Goal: Information Seeking & Learning: Understand process/instructions

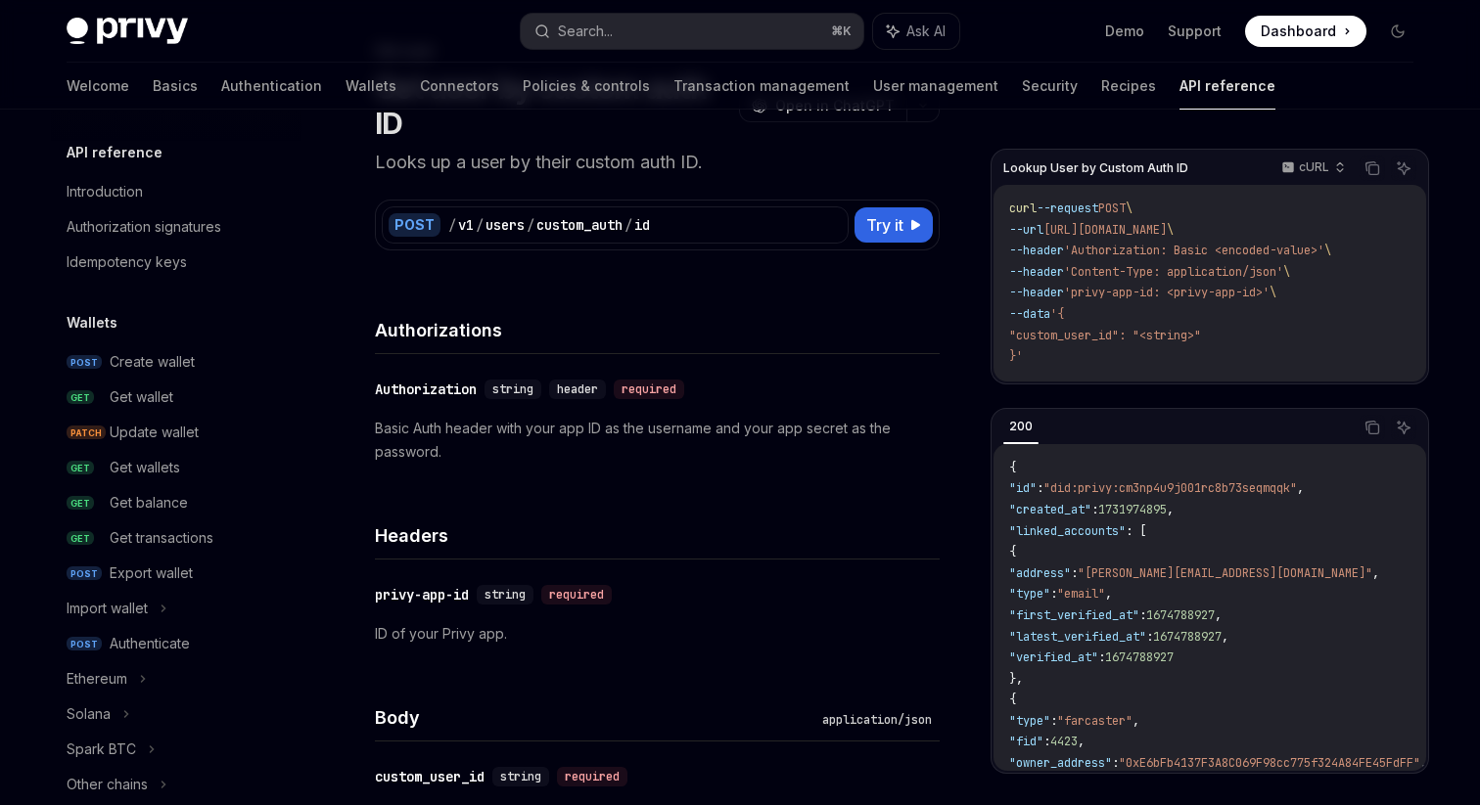
scroll to position [1216, 0]
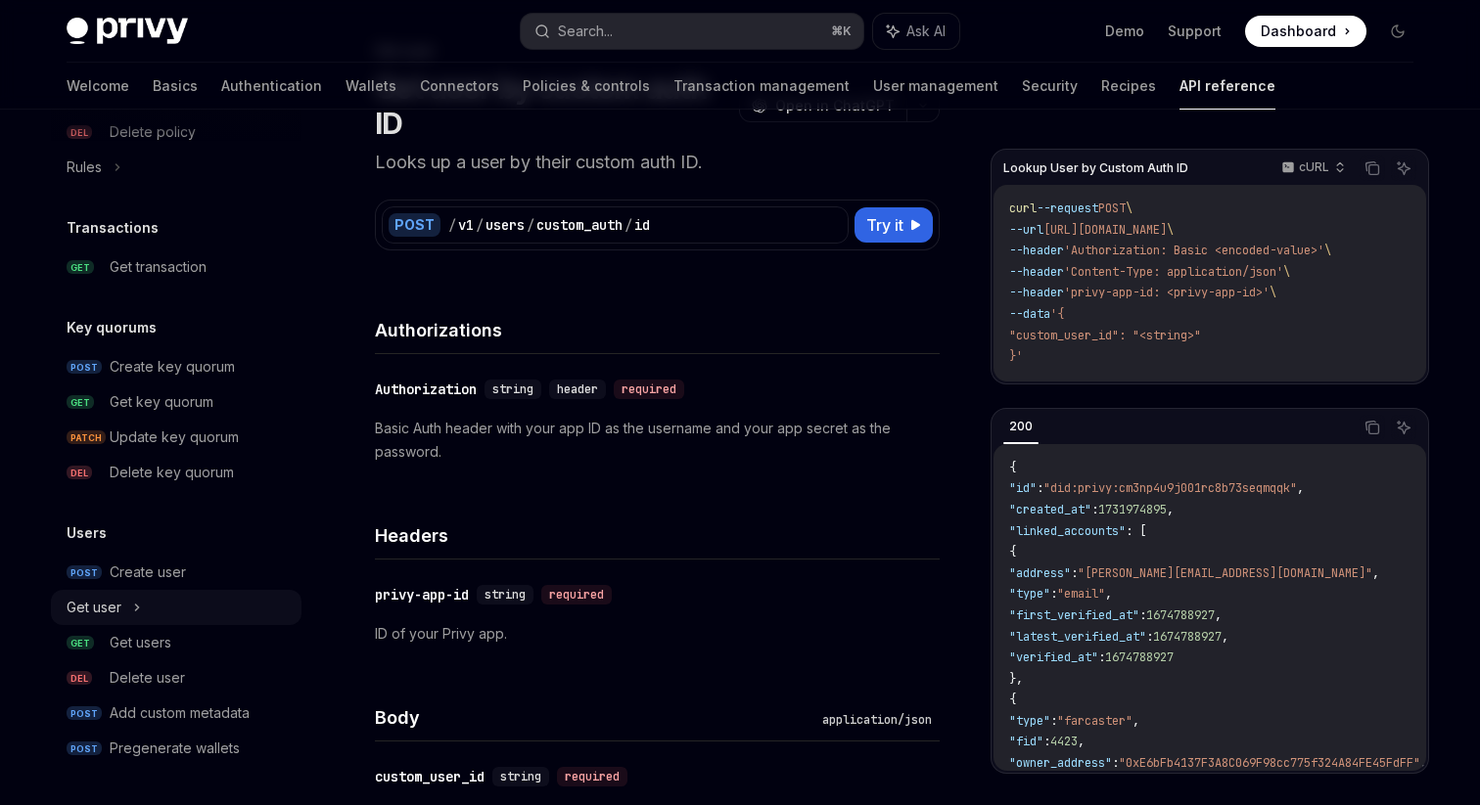
click at [205, 612] on div "Get user" at bounding box center [176, 607] width 251 height 35
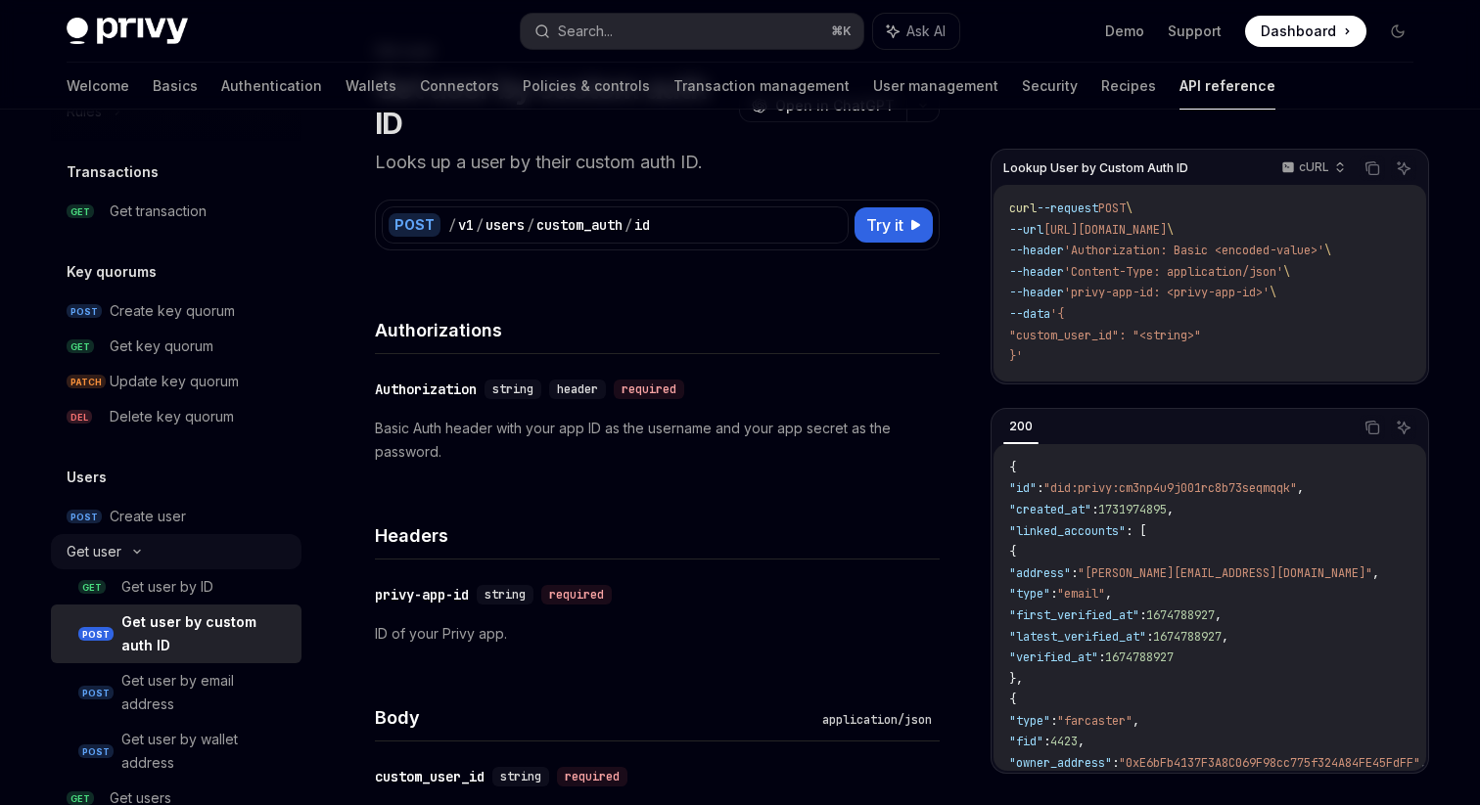
scroll to position [1428, 0]
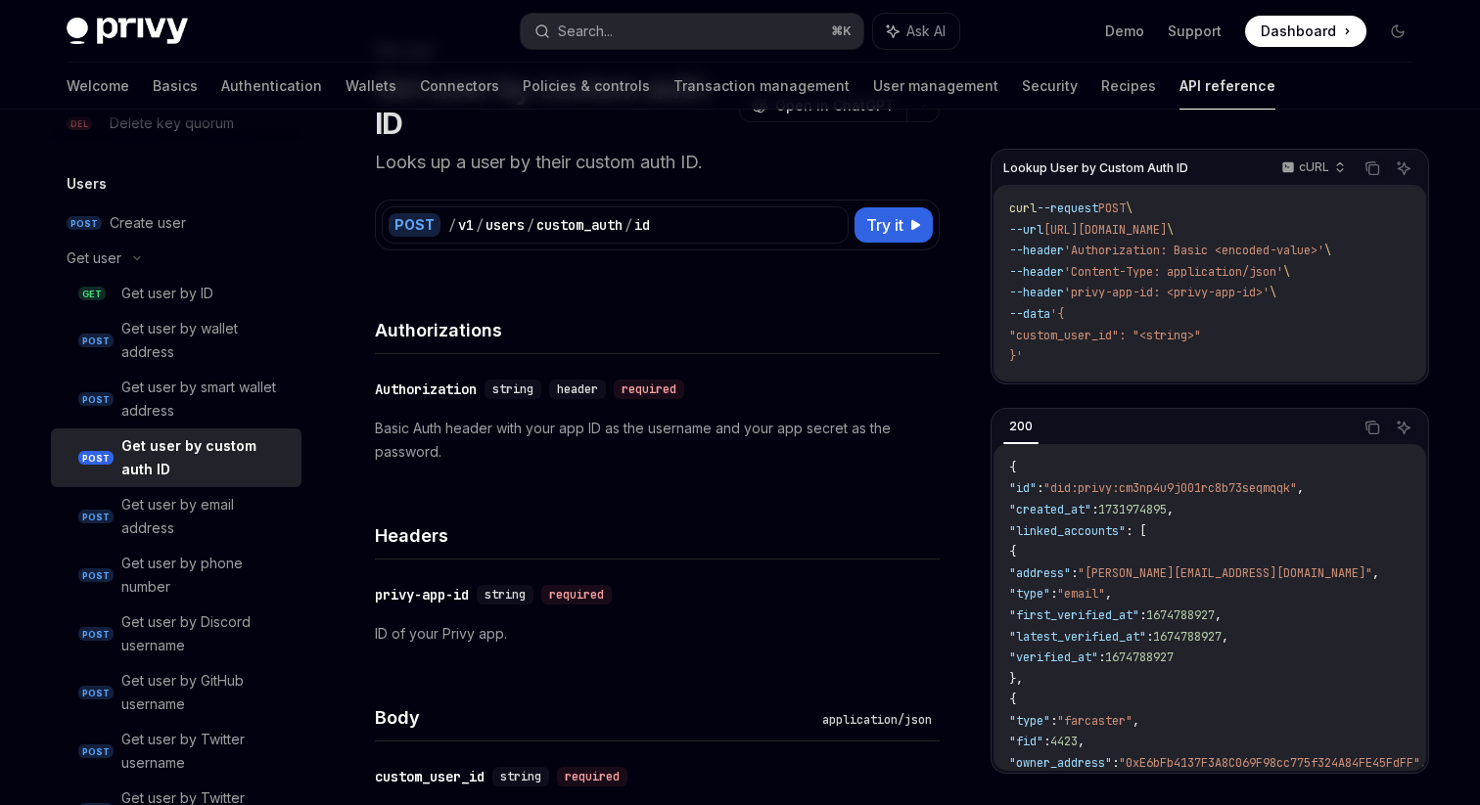
scroll to position [1607, 0]
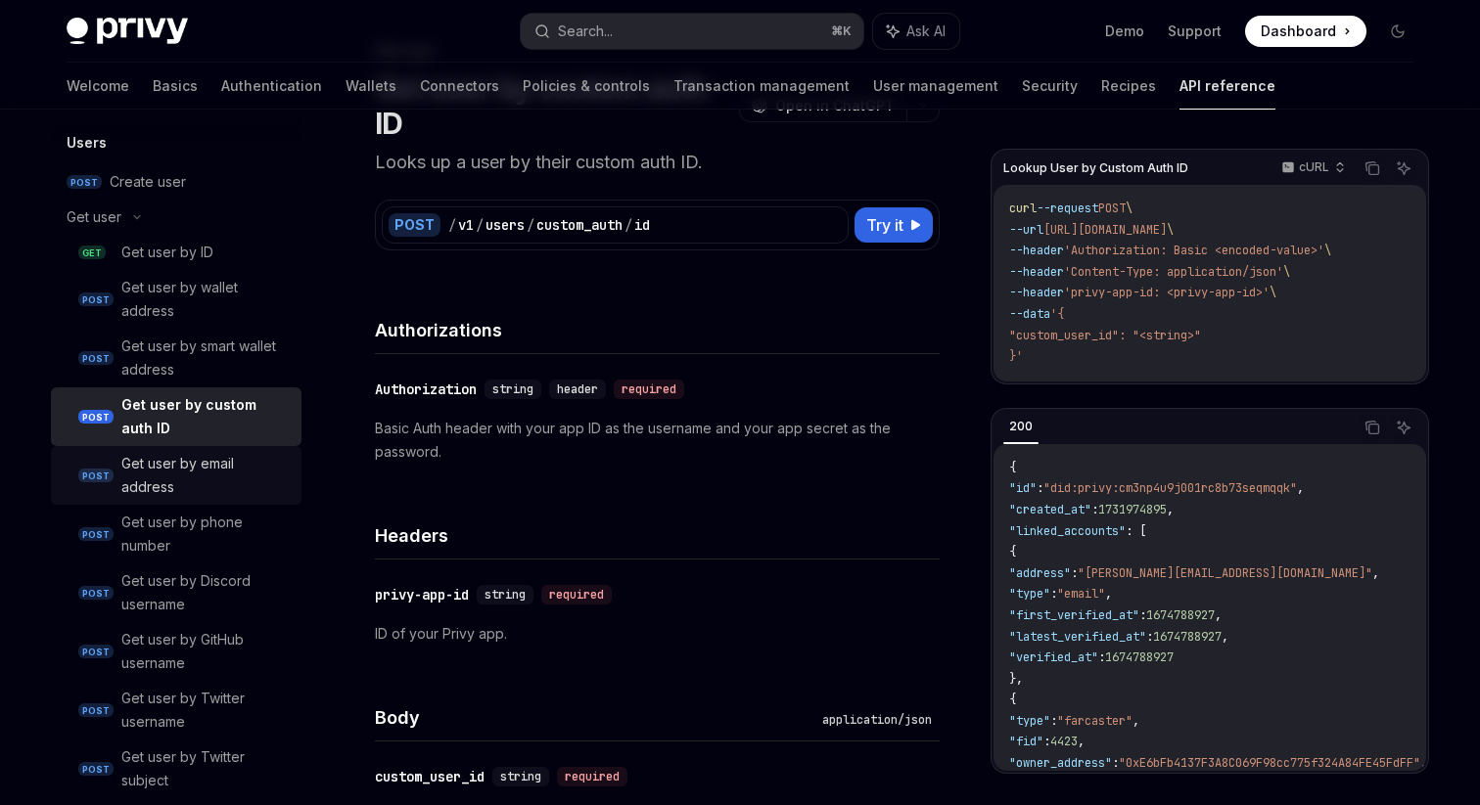
click at [213, 484] on div "Get user by email address" at bounding box center [205, 475] width 168 height 47
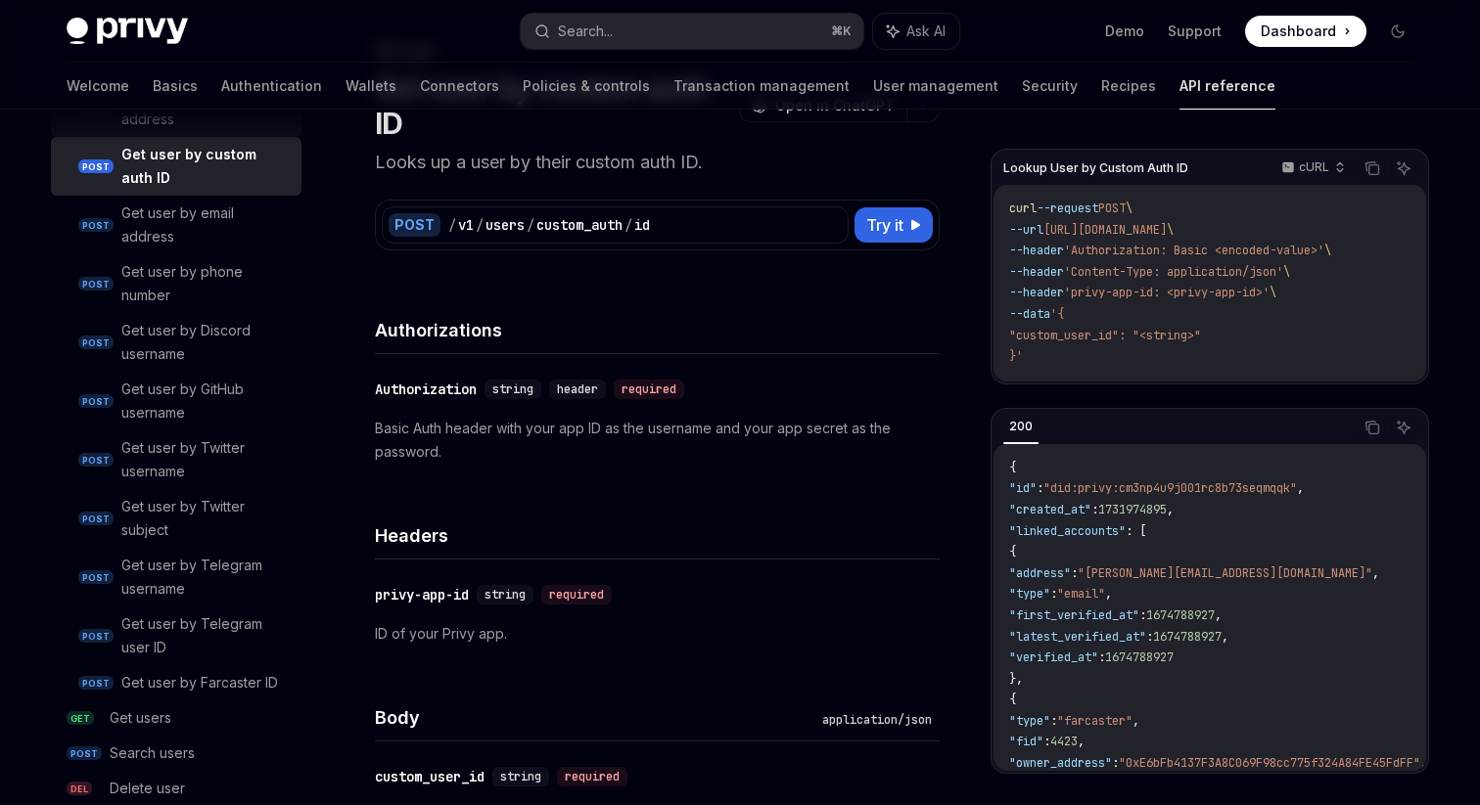
scroll to position [1871, 0]
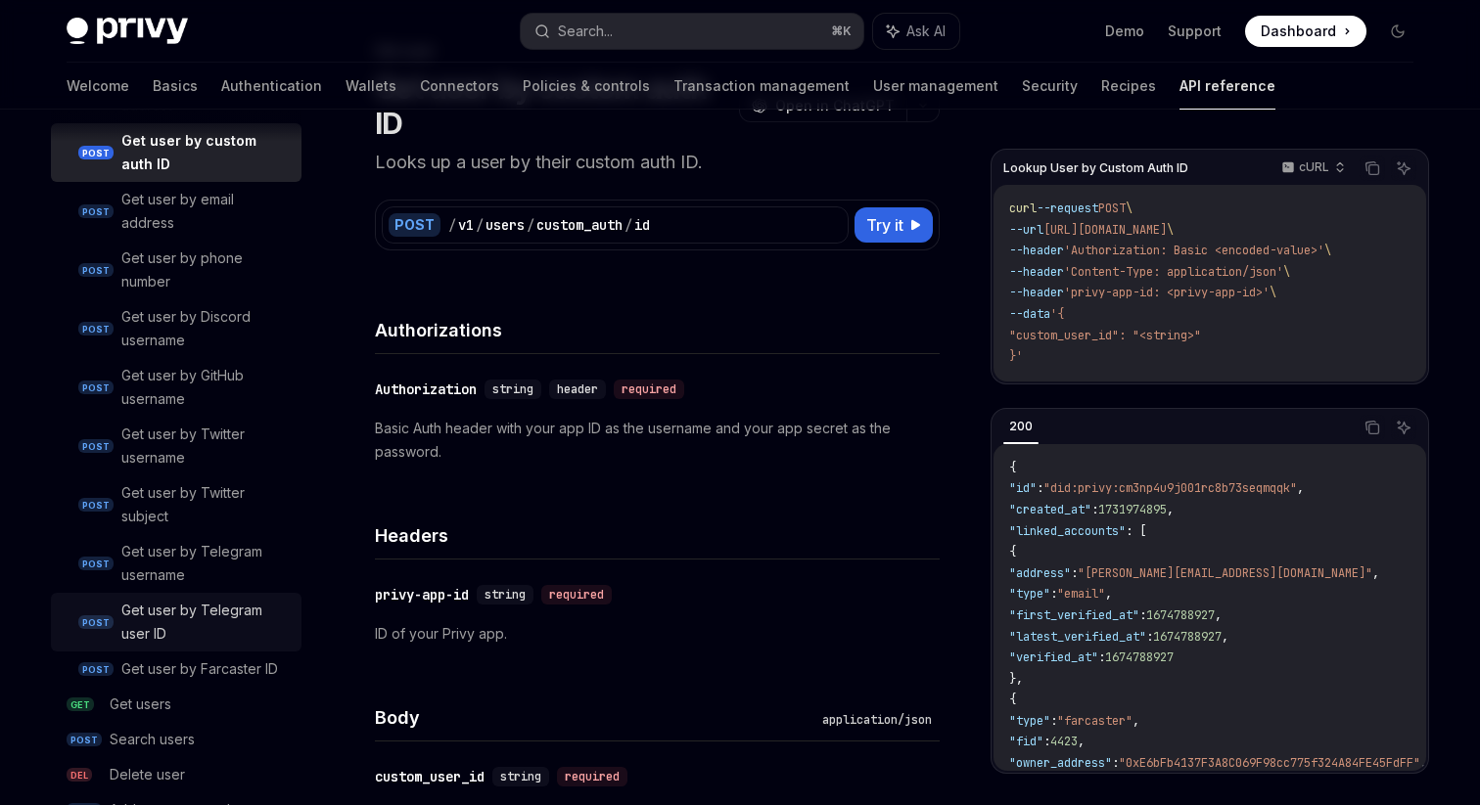
click at [208, 608] on div "Get user by Telegram user ID" at bounding box center [205, 622] width 168 height 47
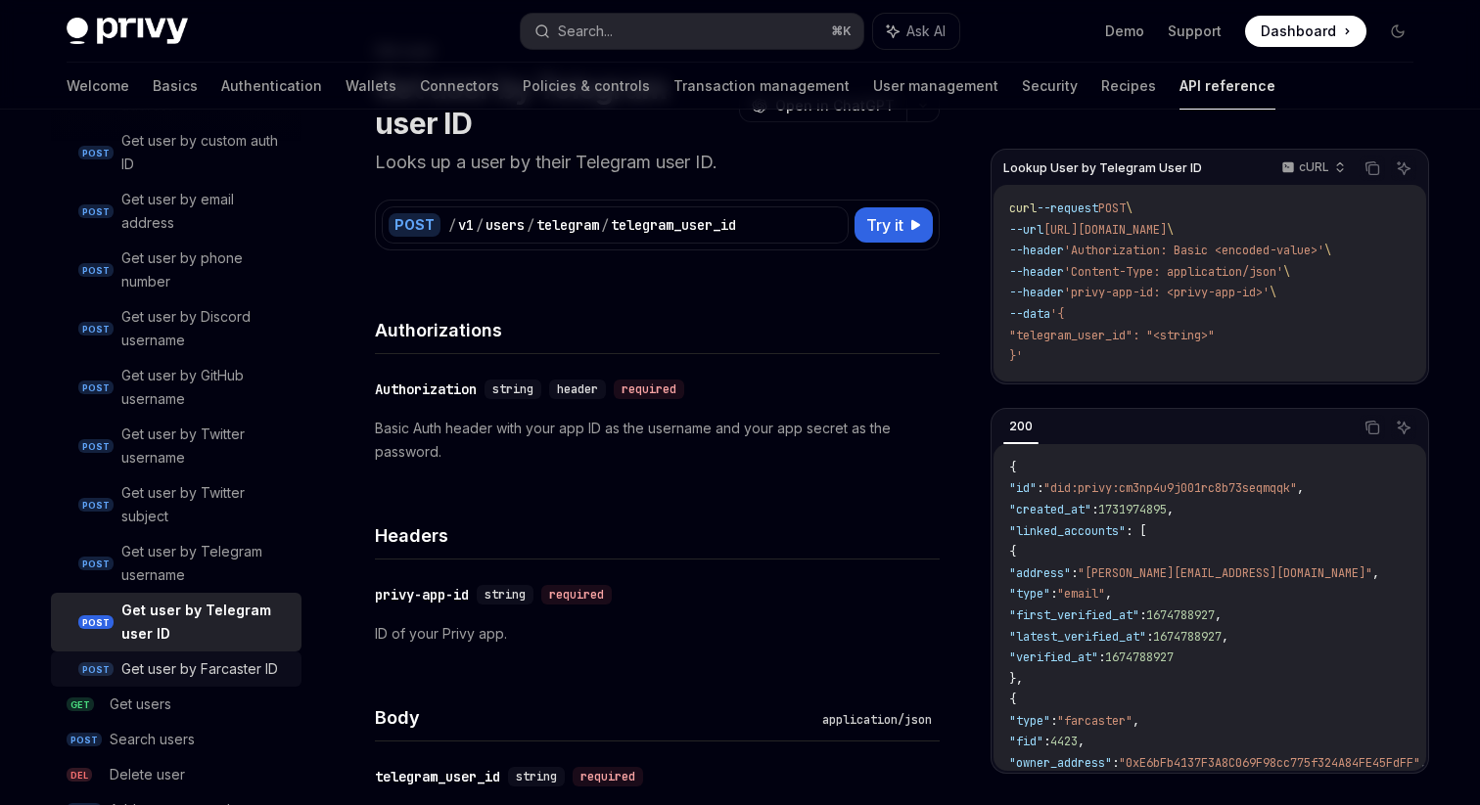
click at [210, 656] on link "POST Get user by Farcaster ID" at bounding box center [176, 669] width 251 height 35
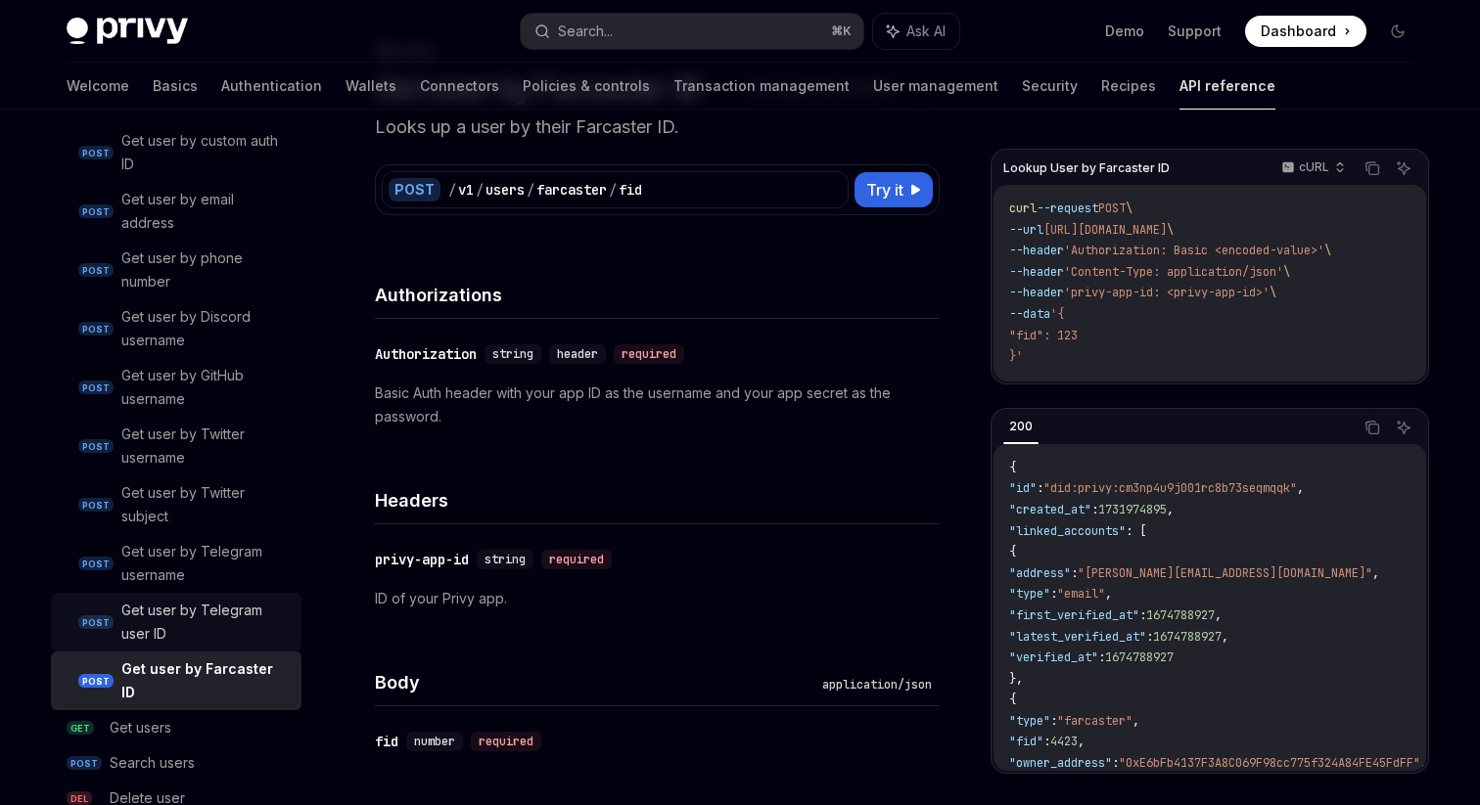
click at [219, 644] on div "Get user by Telegram user ID" at bounding box center [205, 622] width 168 height 47
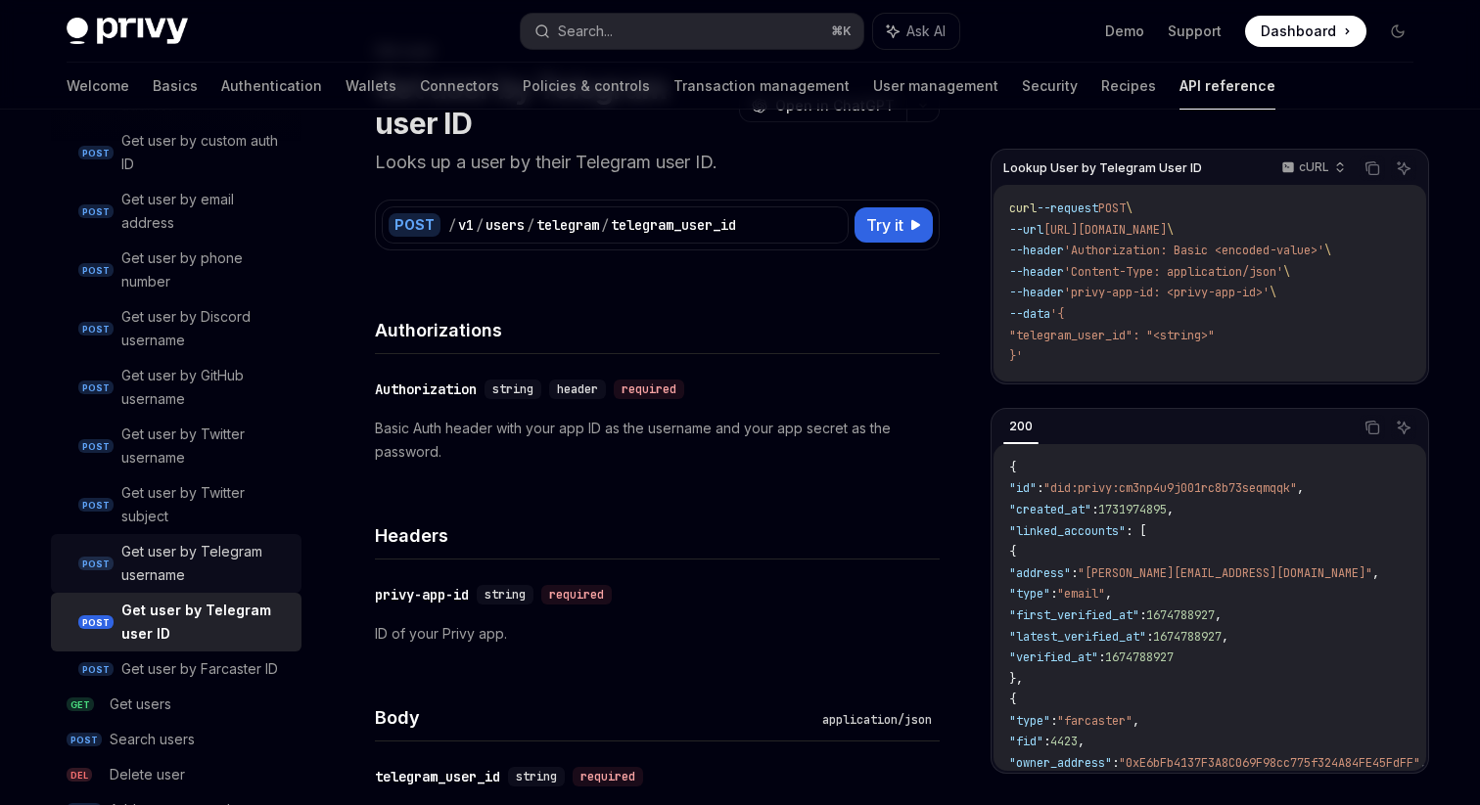
click at [218, 589] on link "POST Get user by Telegram username" at bounding box center [176, 563] width 251 height 59
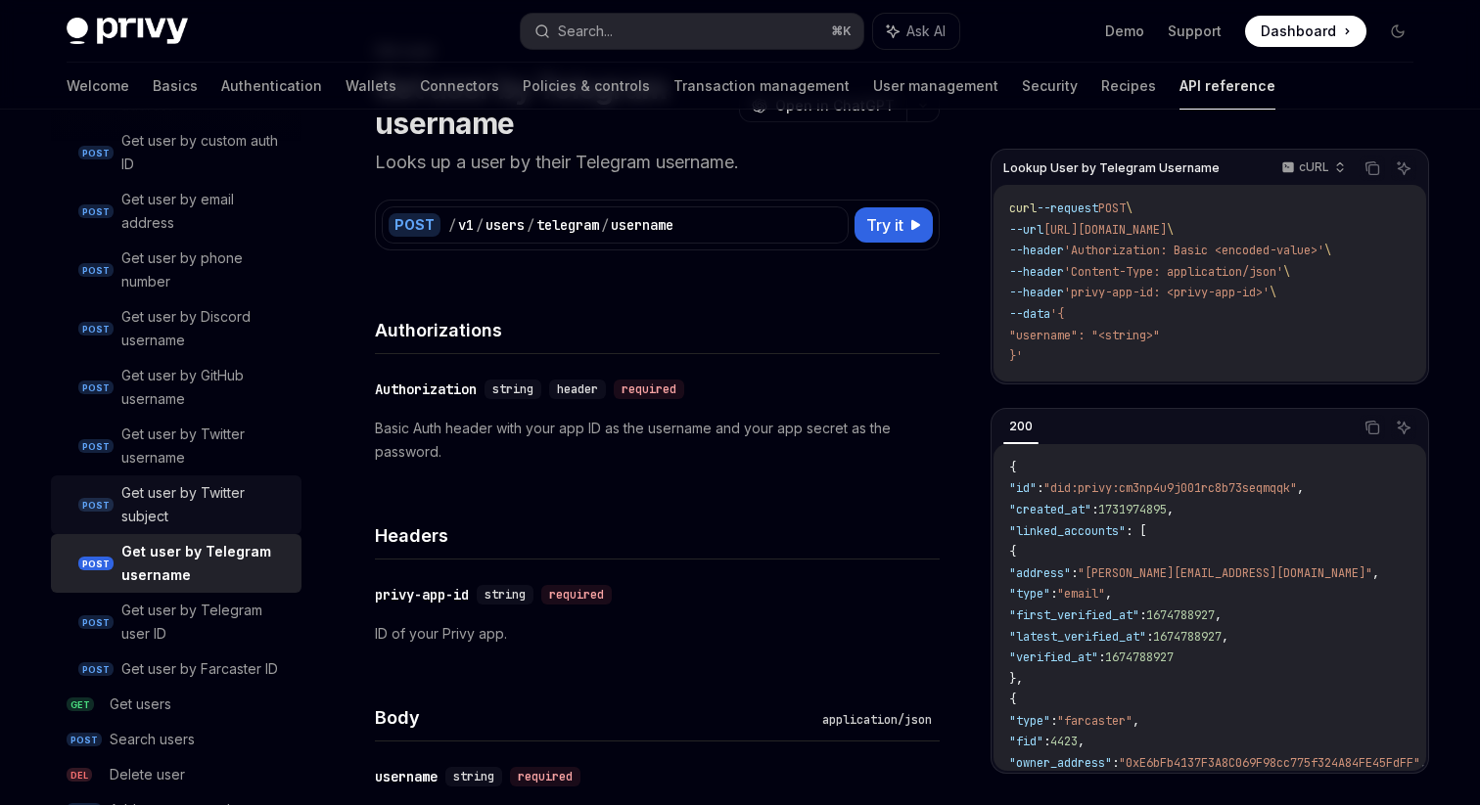
click at [209, 523] on div "Get user by Twitter subject" at bounding box center [205, 504] width 168 height 47
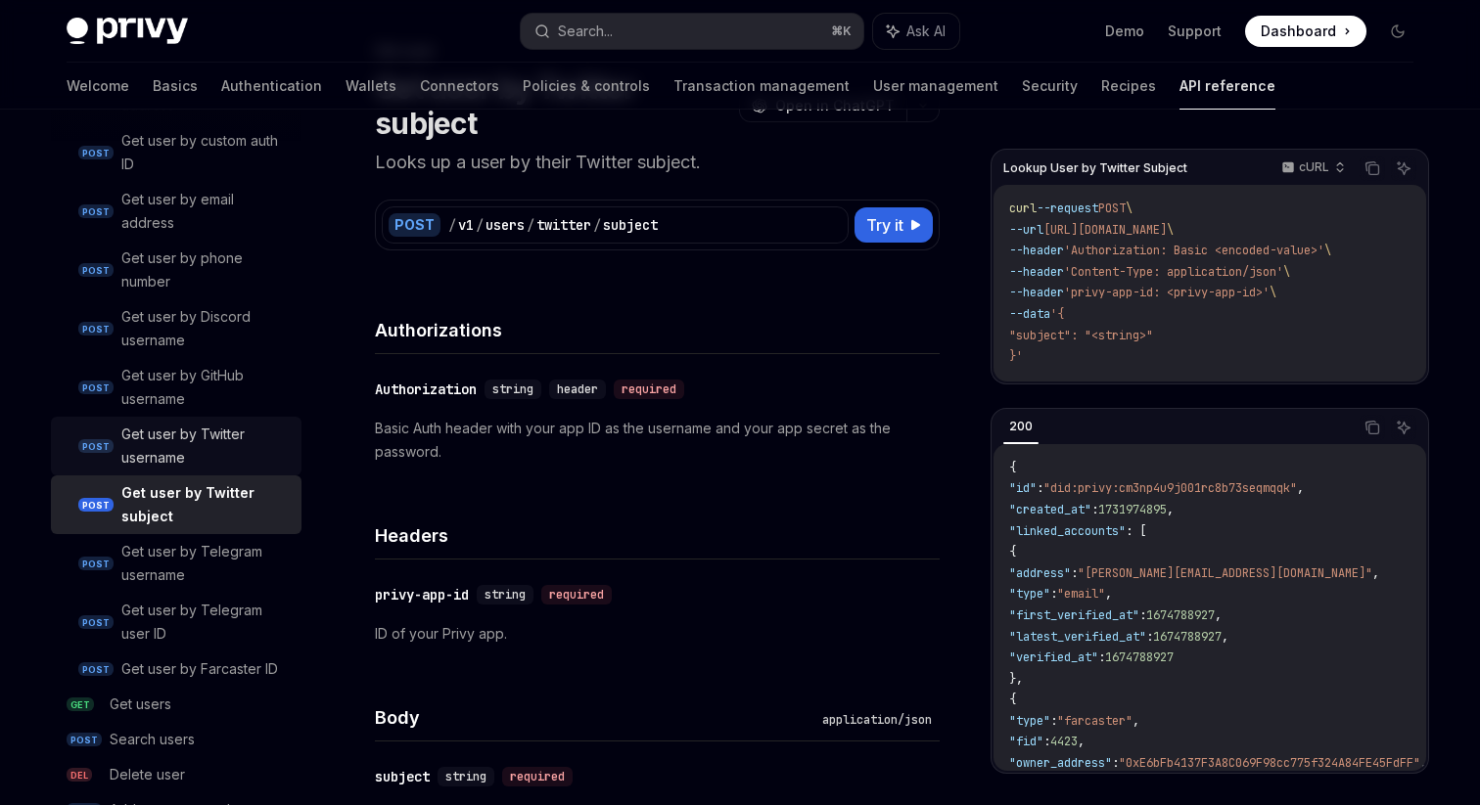
click at [205, 460] on div "Get user by Twitter username" at bounding box center [205, 446] width 168 height 47
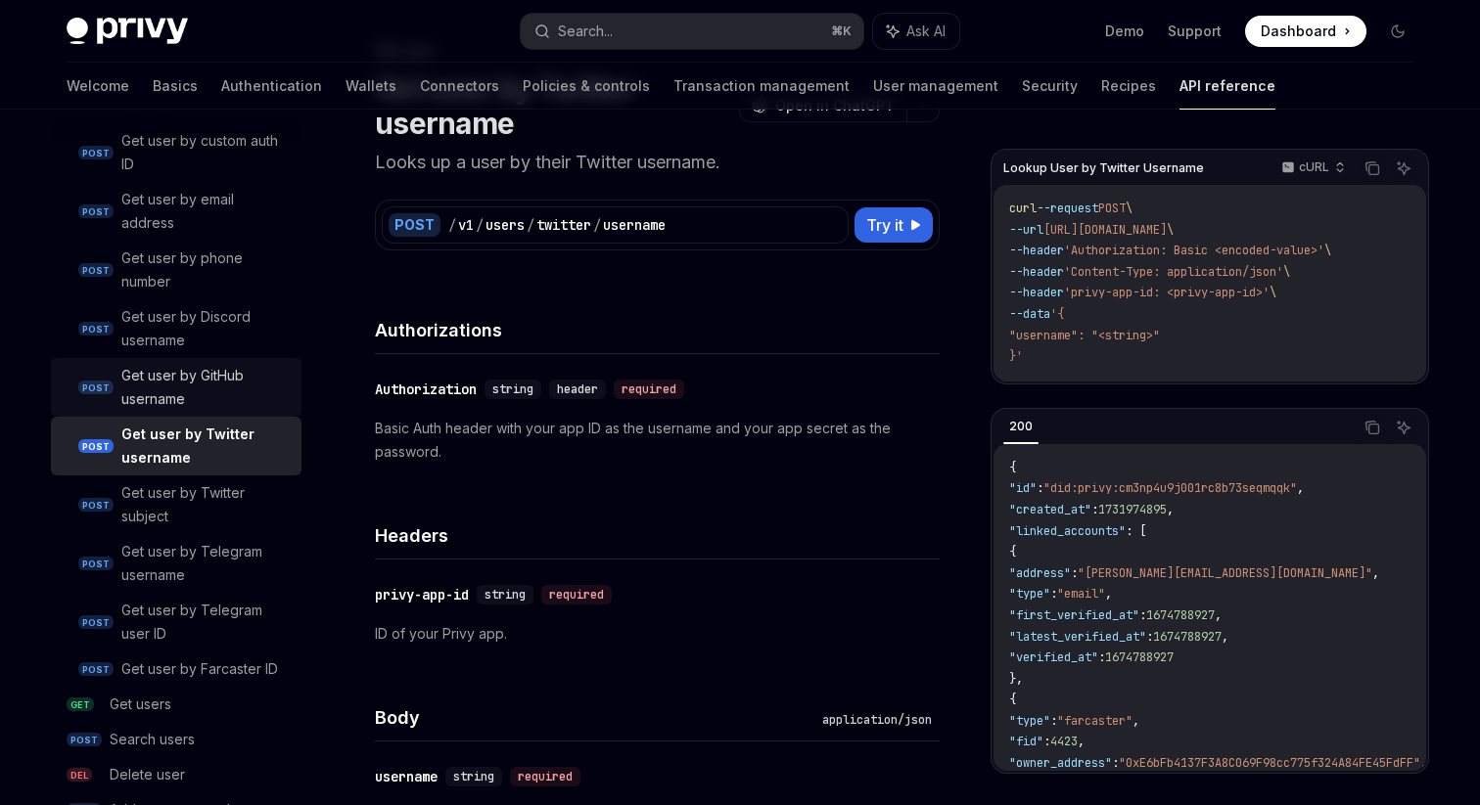
click at [204, 387] on div "Get user by GitHub username" at bounding box center [205, 387] width 168 height 47
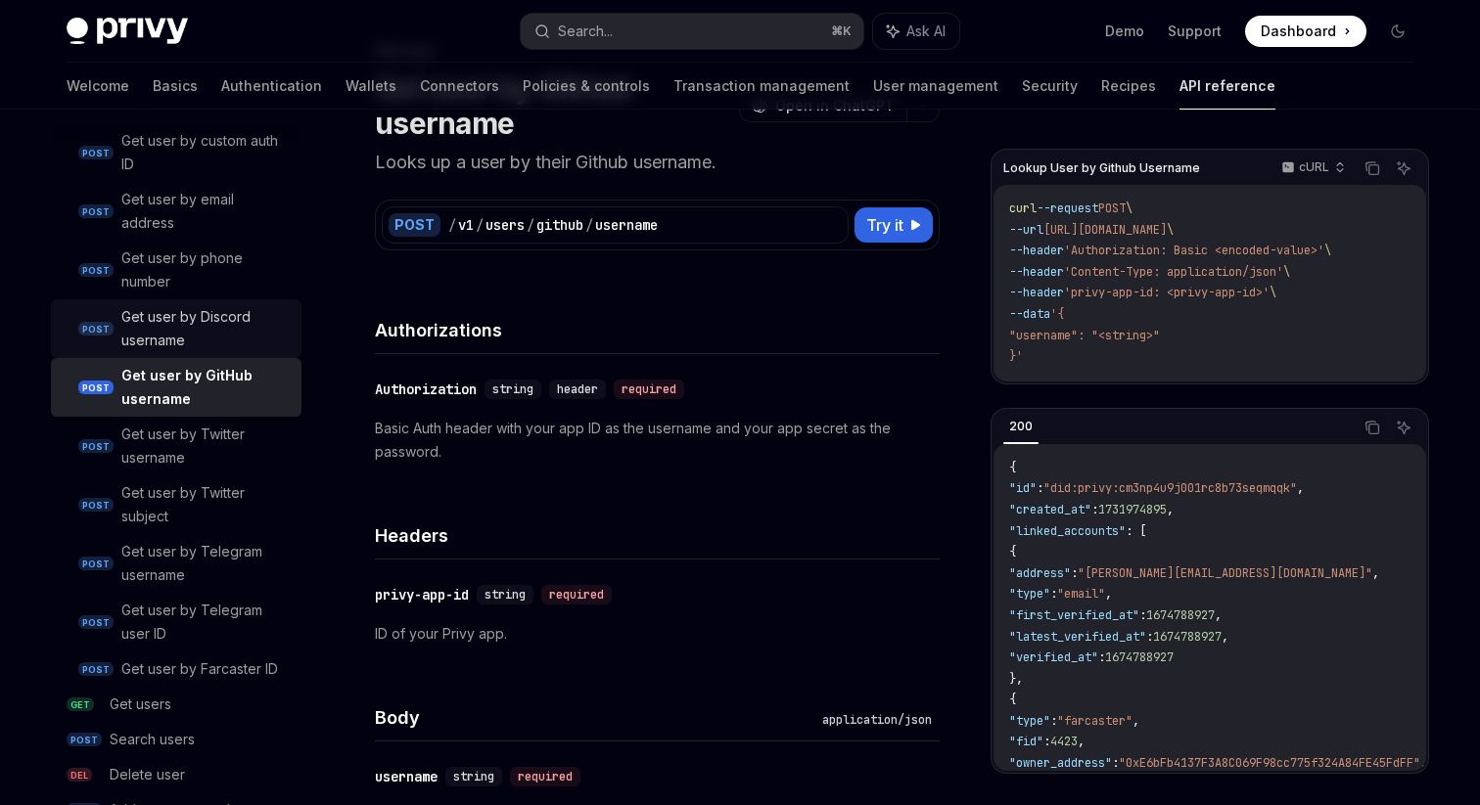
click at [211, 345] on div "Get user by Discord username" at bounding box center [205, 328] width 168 height 47
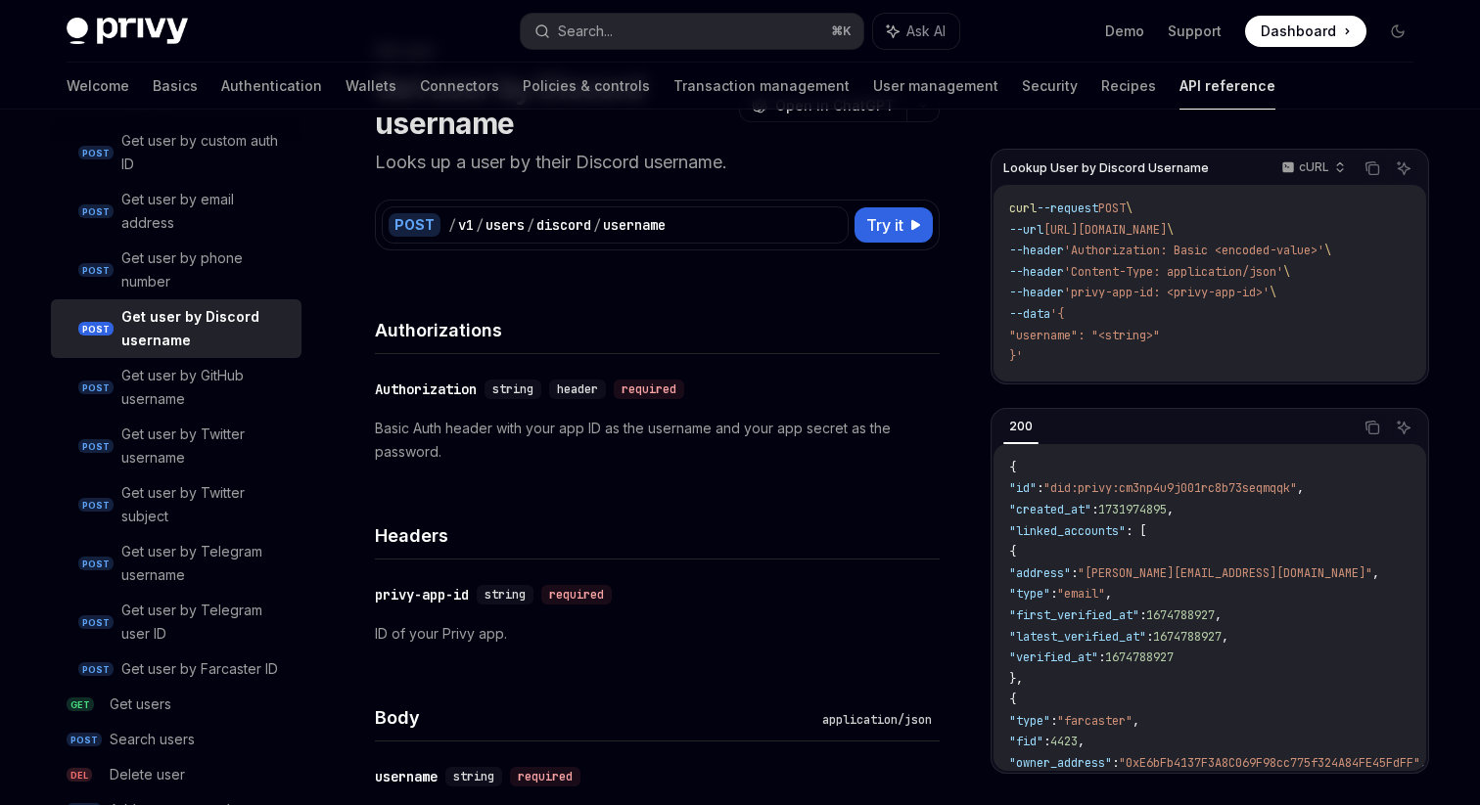
click at [240, 314] on div "Get user by Discord username" at bounding box center [205, 328] width 168 height 47
click at [407, 240] on div "POST / v1 / users / discord / username" at bounding box center [615, 224] width 467 height 37
click at [407, 222] on div "POST" at bounding box center [414, 224] width 52 height 23
click at [884, 230] on span "Try it" at bounding box center [884, 224] width 37 height 23
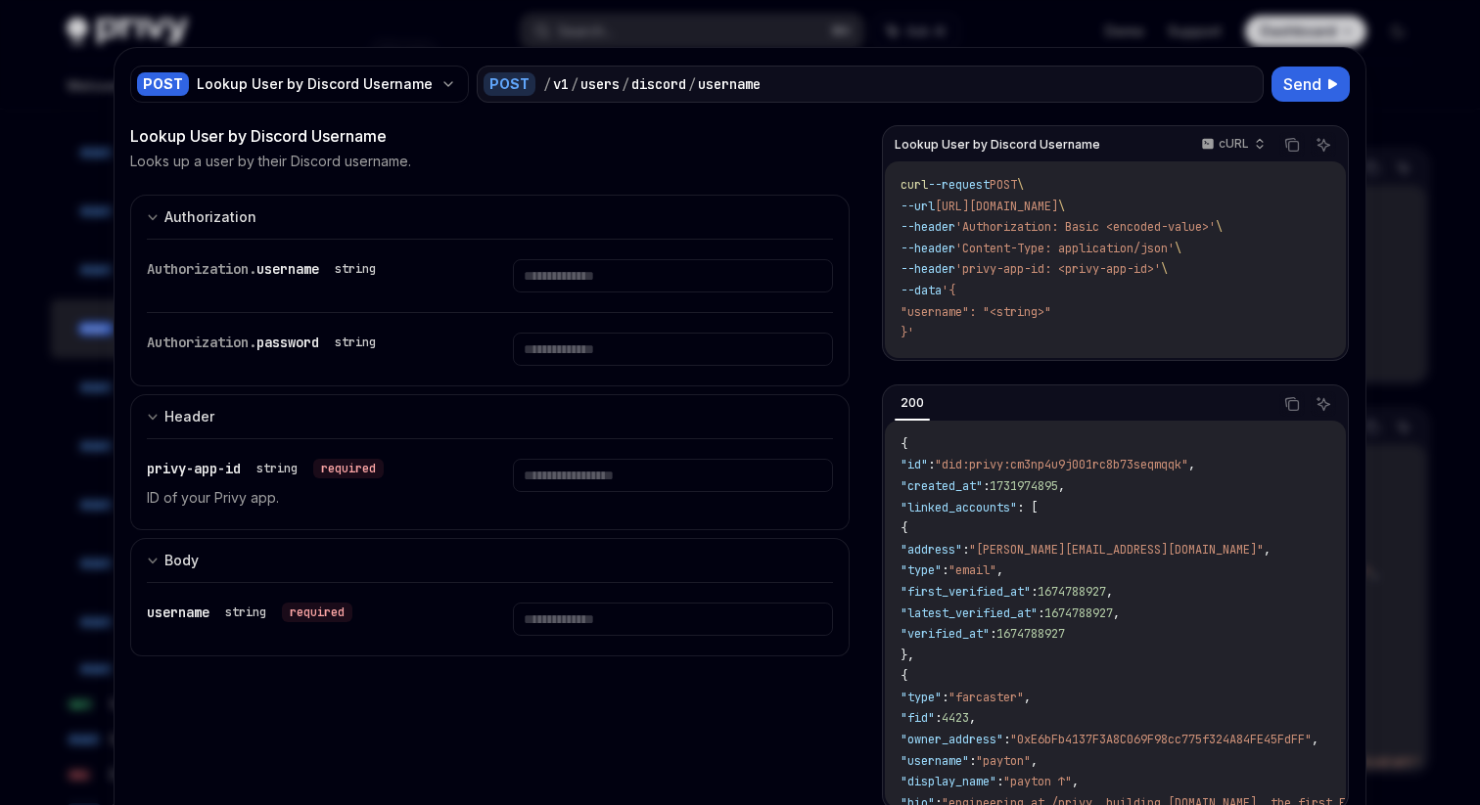
click at [50, 187] on div at bounding box center [740, 402] width 1480 height 805
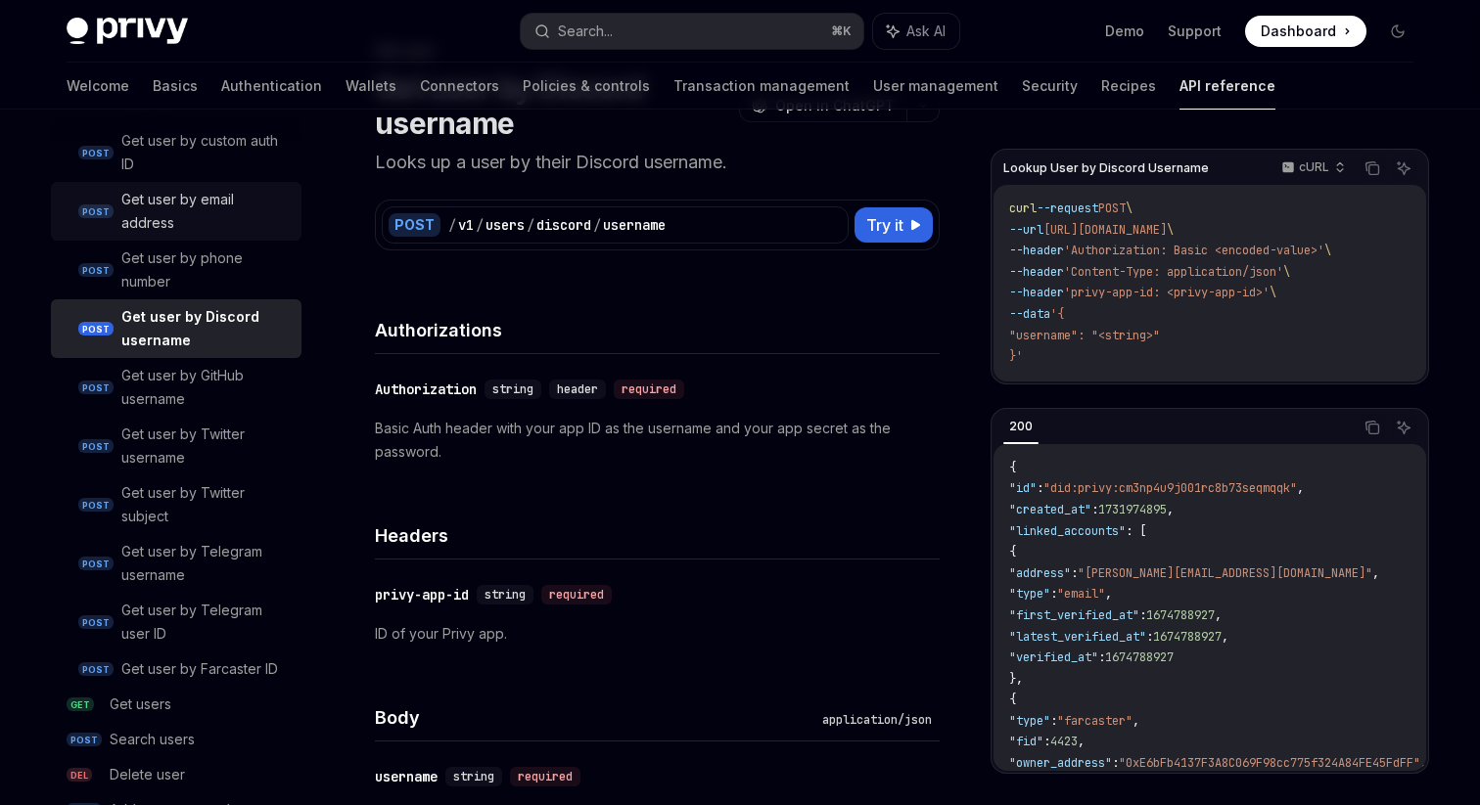
click at [129, 227] on div "Get user by email address" at bounding box center [205, 211] width 168 height 47
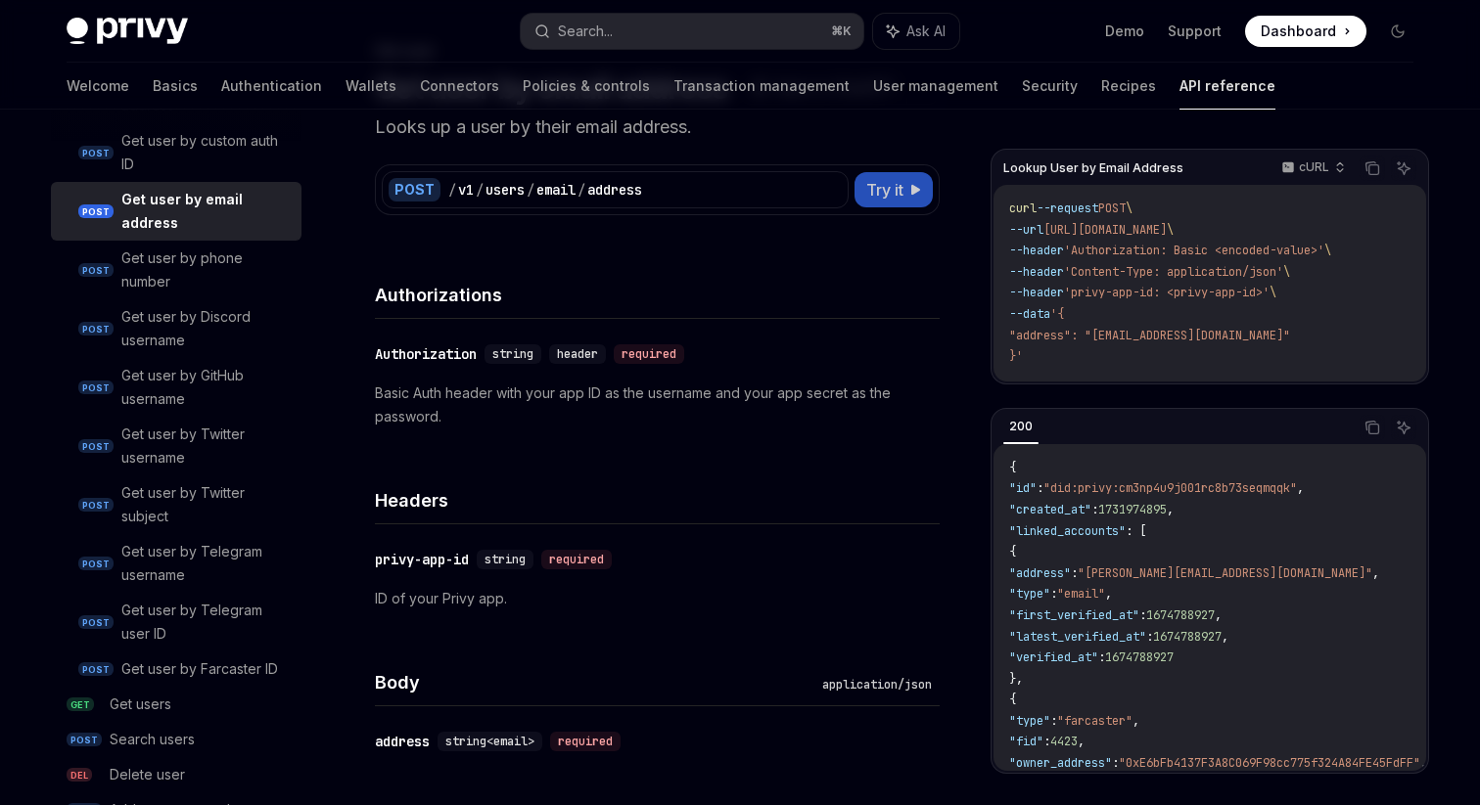
click at [904, 186] on button "Try it" at bounding box center [893, 189] width 78 height 35
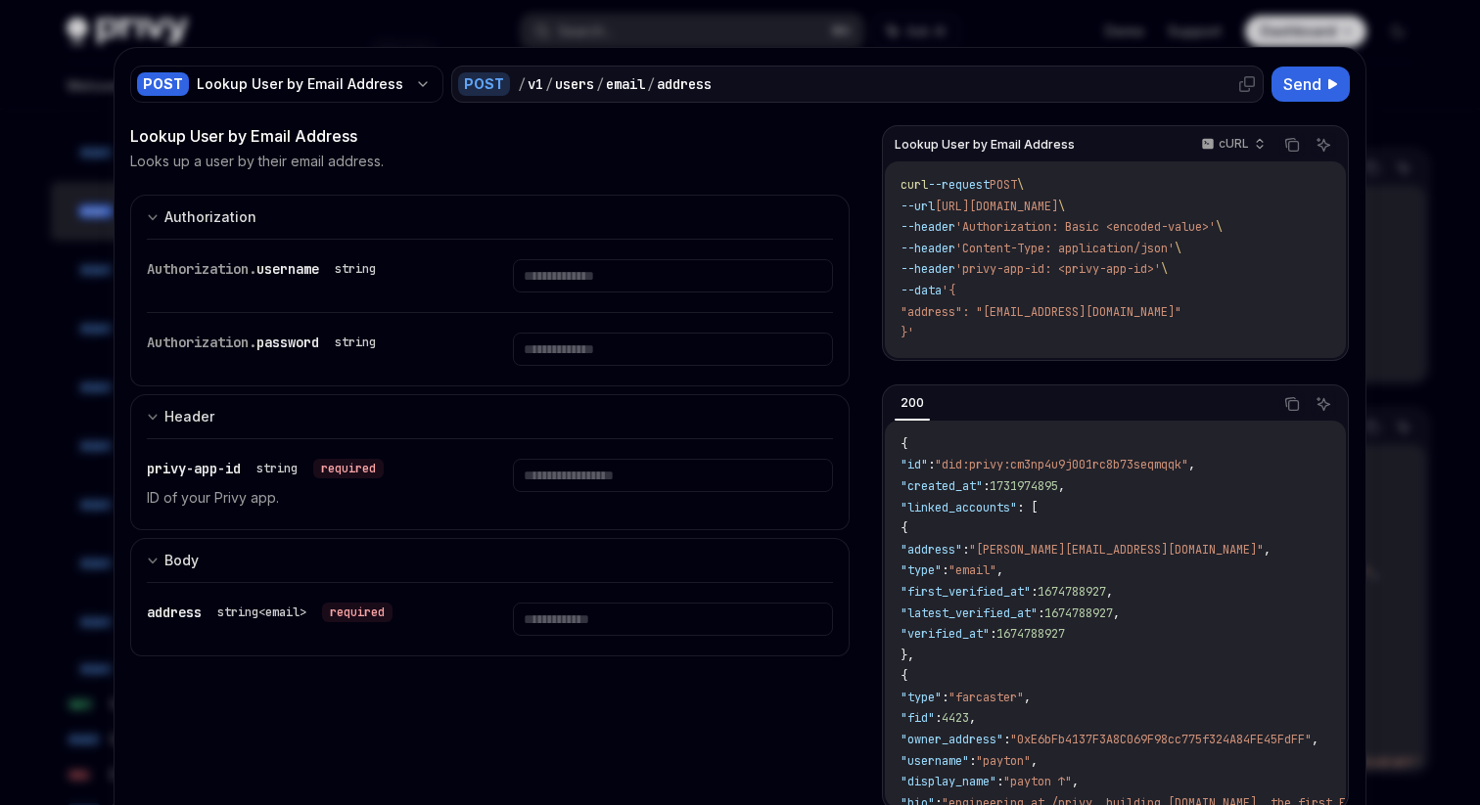
click at [659, 90] on div "/ v1 / users / email / address" at bounding box center [887, 84] width 739 height 20
click at [655, 90] on div "/" at bounding box center [651, 84] width 8 height 20
click at [1014, 144] on span "Lookup User by Email Address" at bounding box center [984, 145] width 180 height 16
click at [803, 80] on div "/ v1 / users / email / address" at bounding box center [887, 84] width 739 height 20
click at [983, 470] on span ""did:privy:cm3np4u9j001rc8b73seqmqqk"" at bounding box center [1060, 465] width 253 height 16
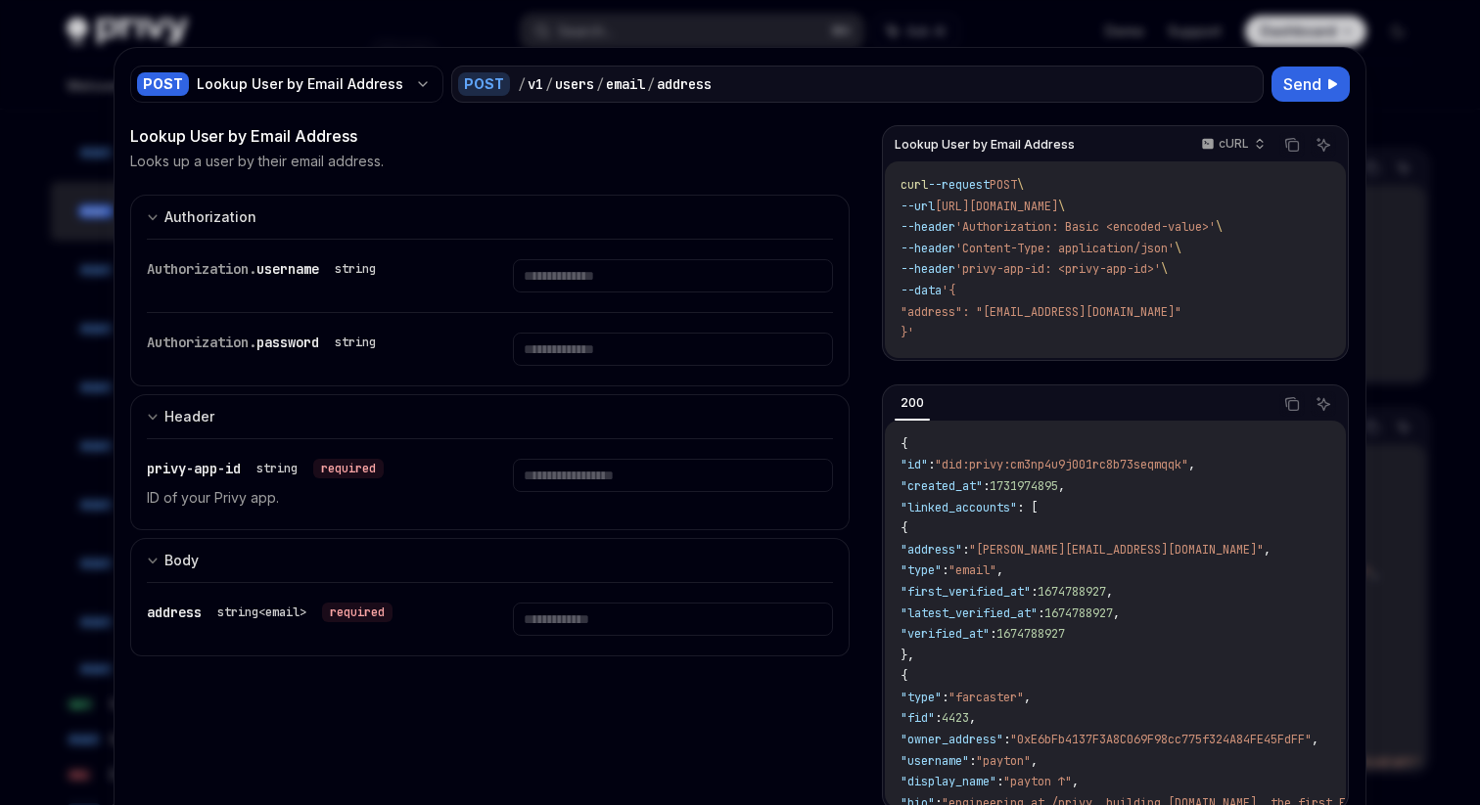
click at [17, 320] on div at bounding box center [740, 402] width 1480 height 805
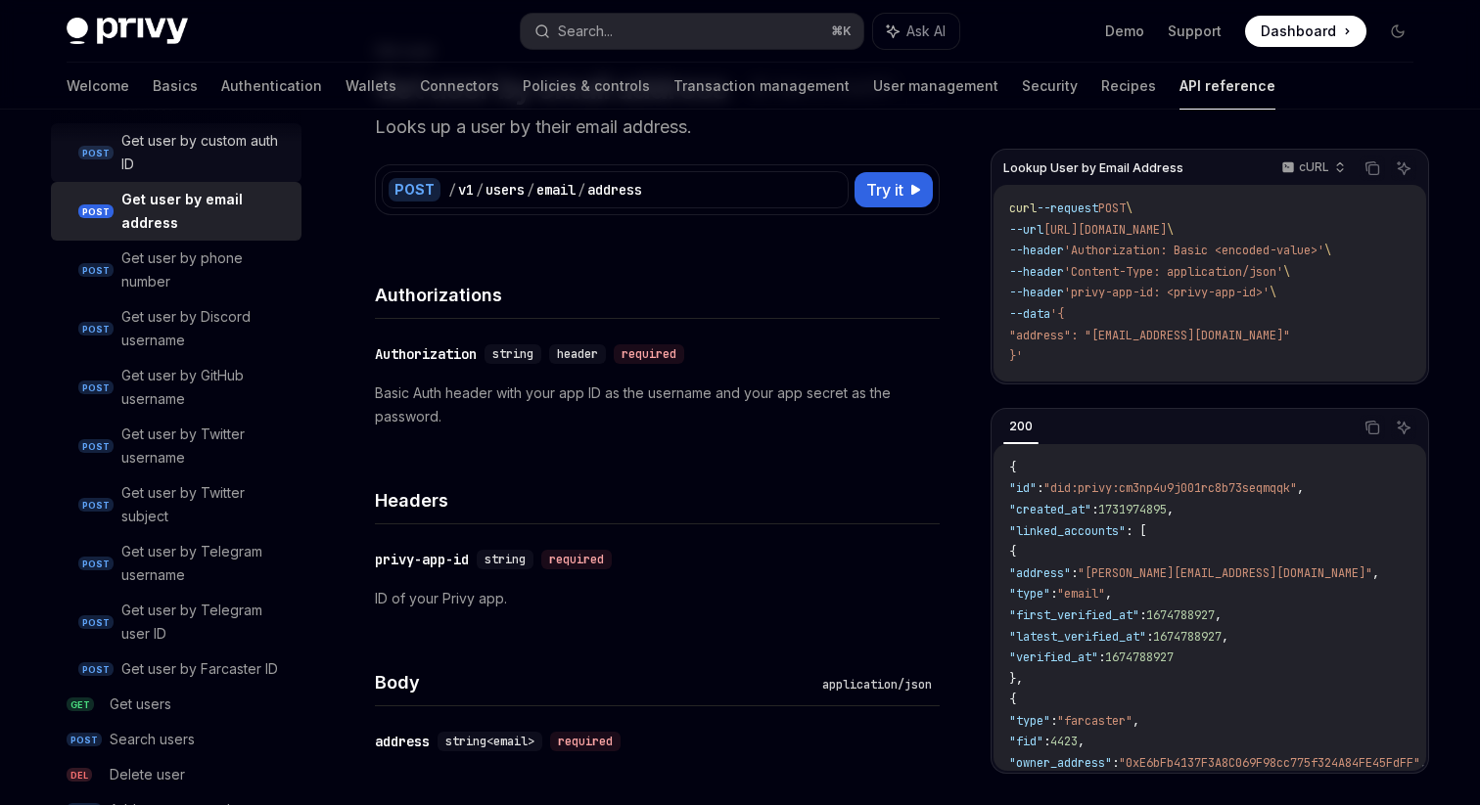
click at [216, 159] on div "Get user by custom auth ID" at bounding box center [205, 152] width 168 height 47
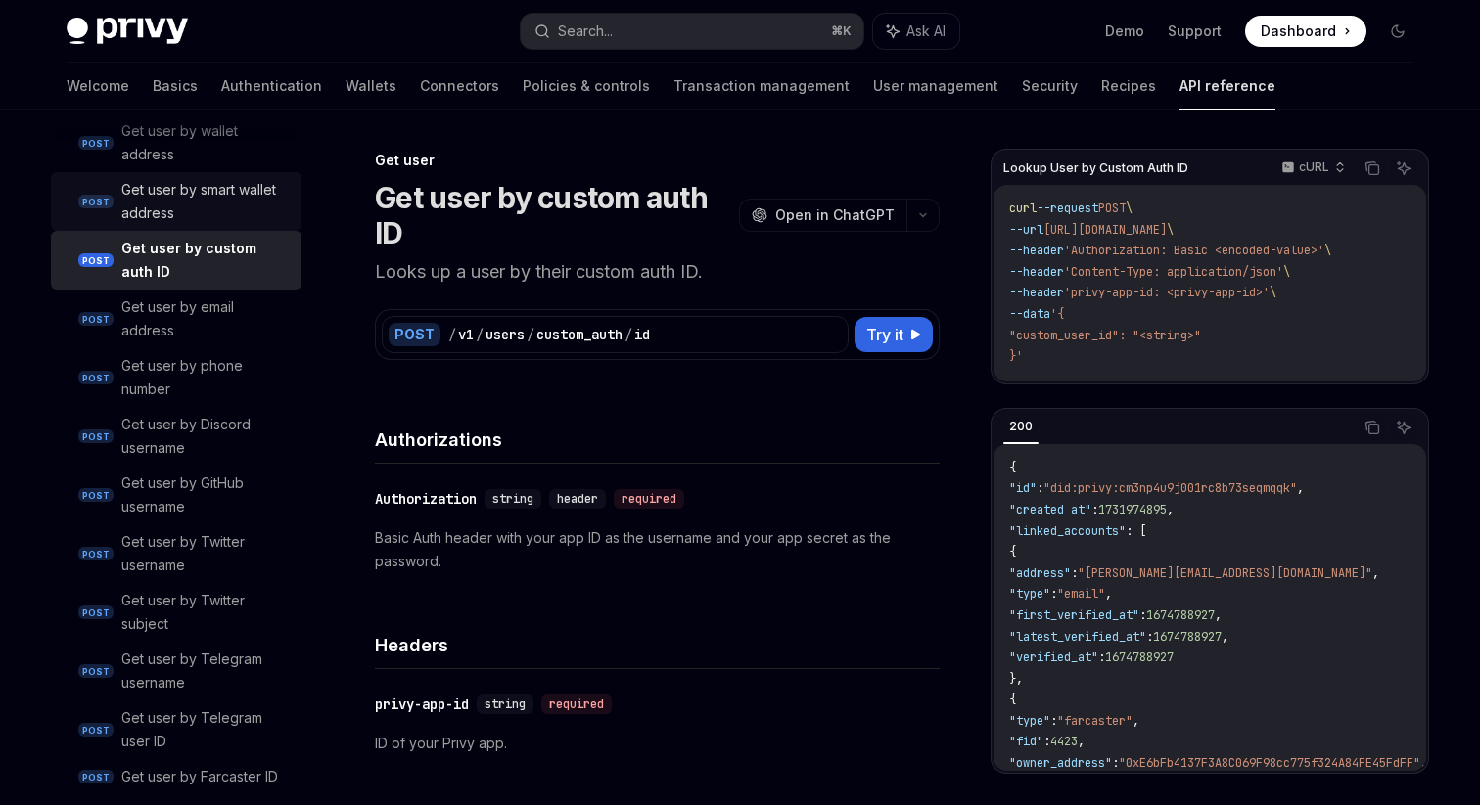
click at [144, 189] on div "Get user by smart wallet address" at bounding box center [205, 201] width 168 height 47
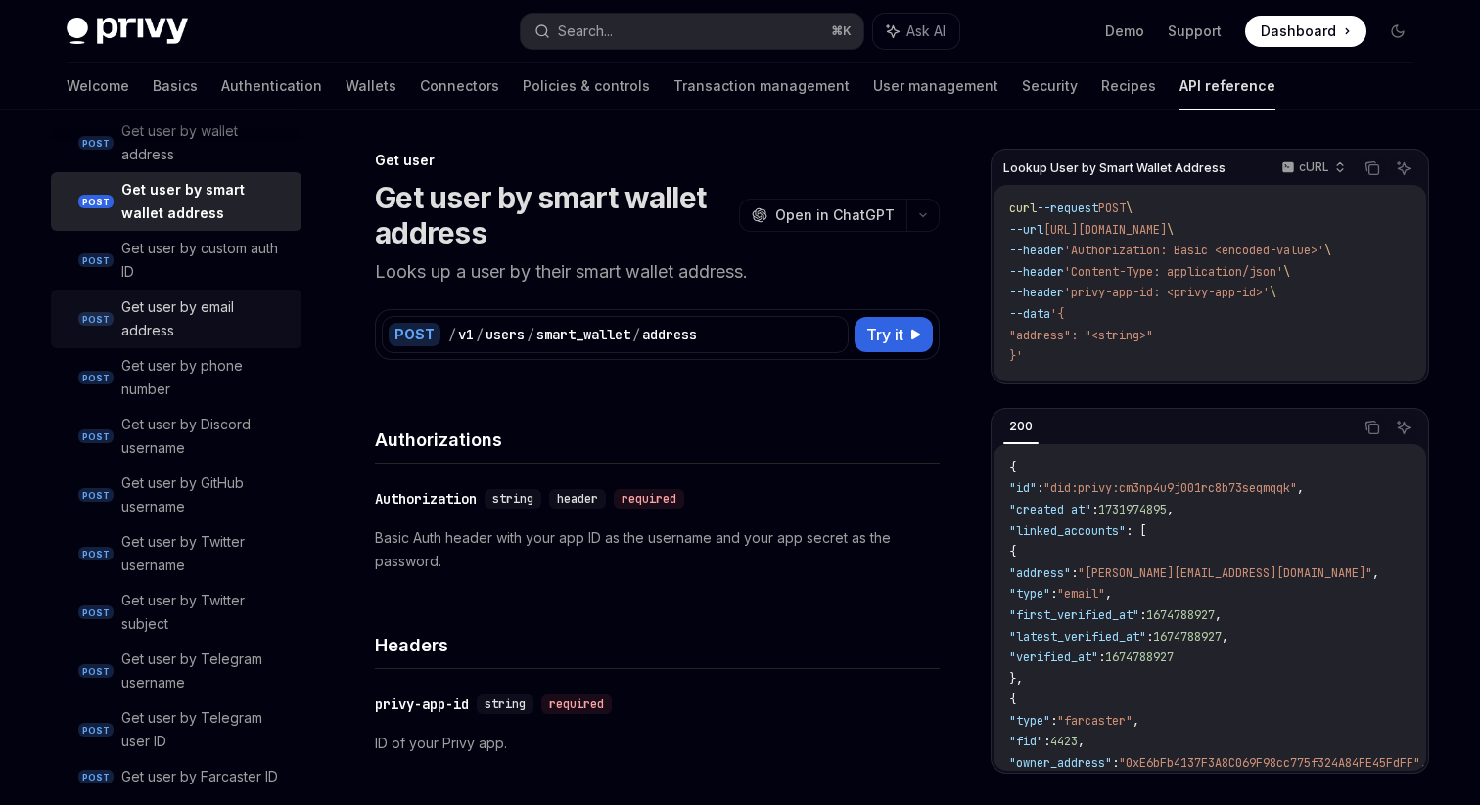
click at [162, 296] on div "Get user by email address" at bounding box center [205, 319] width 168 height 47
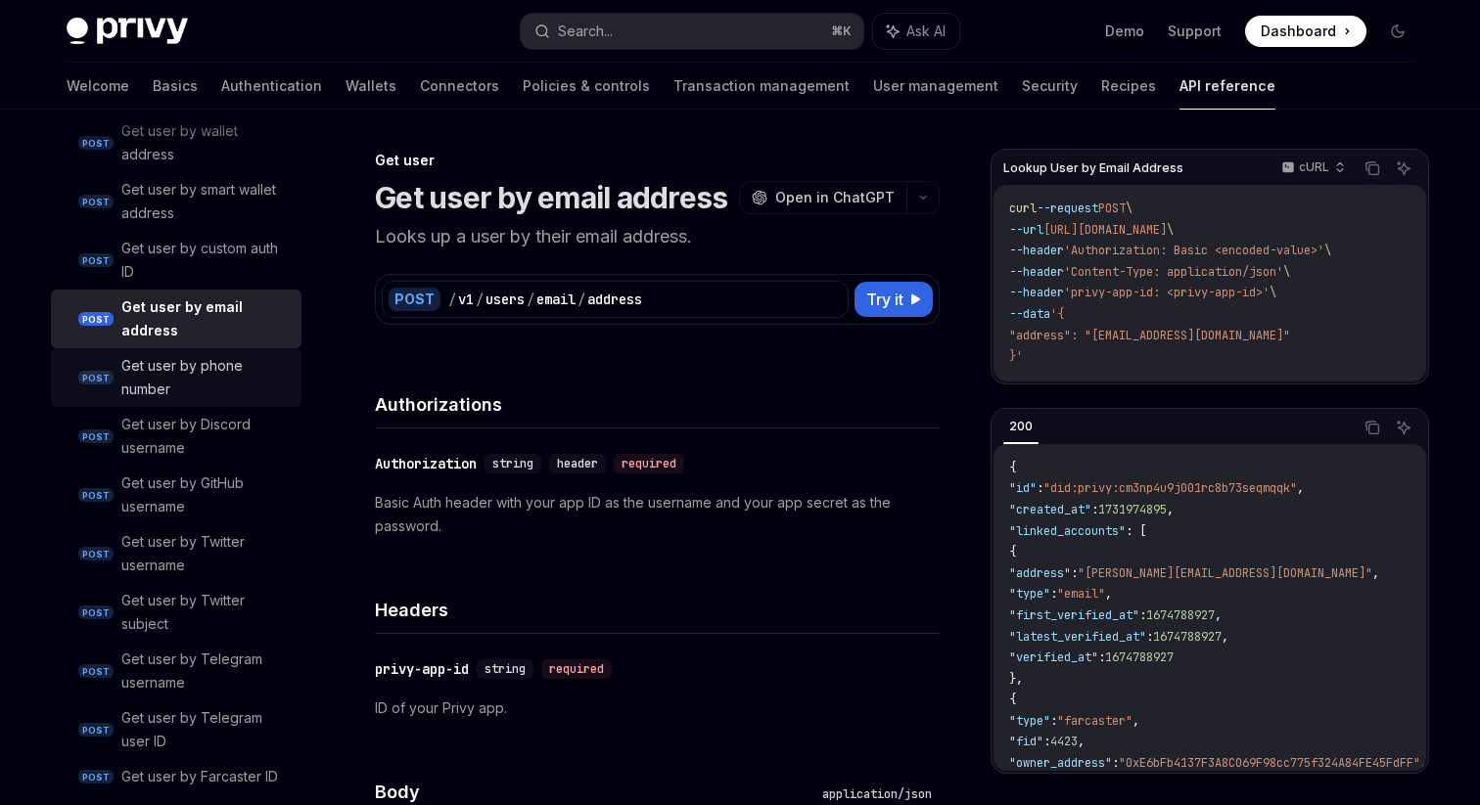
click at [163, 358] on div "Get user by phone number" at bounding box center [205, 377] width 168 height 47
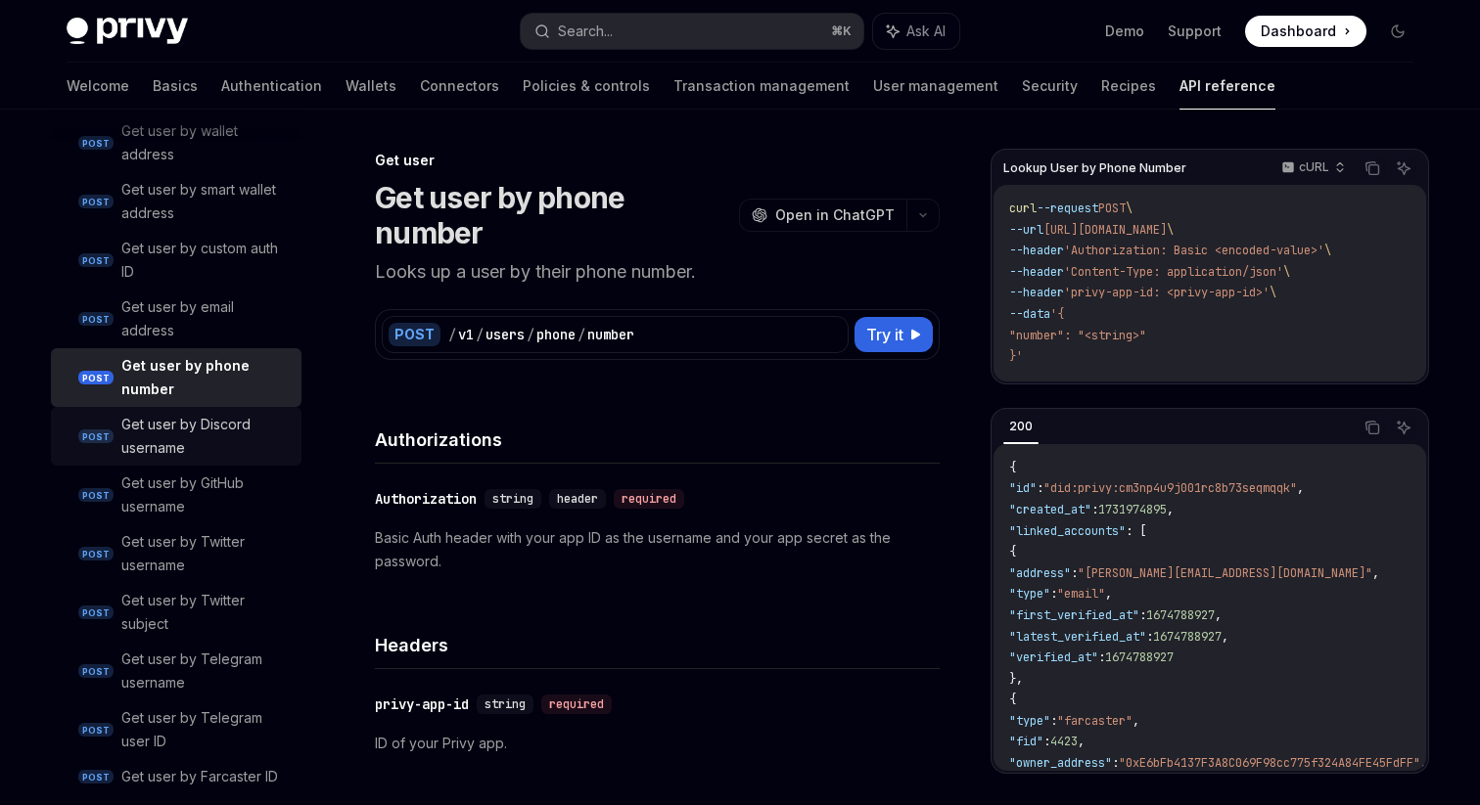
click at [164, 418] on div "Get user by Discord username" at bounding box center [205, 436] width 168 height 47
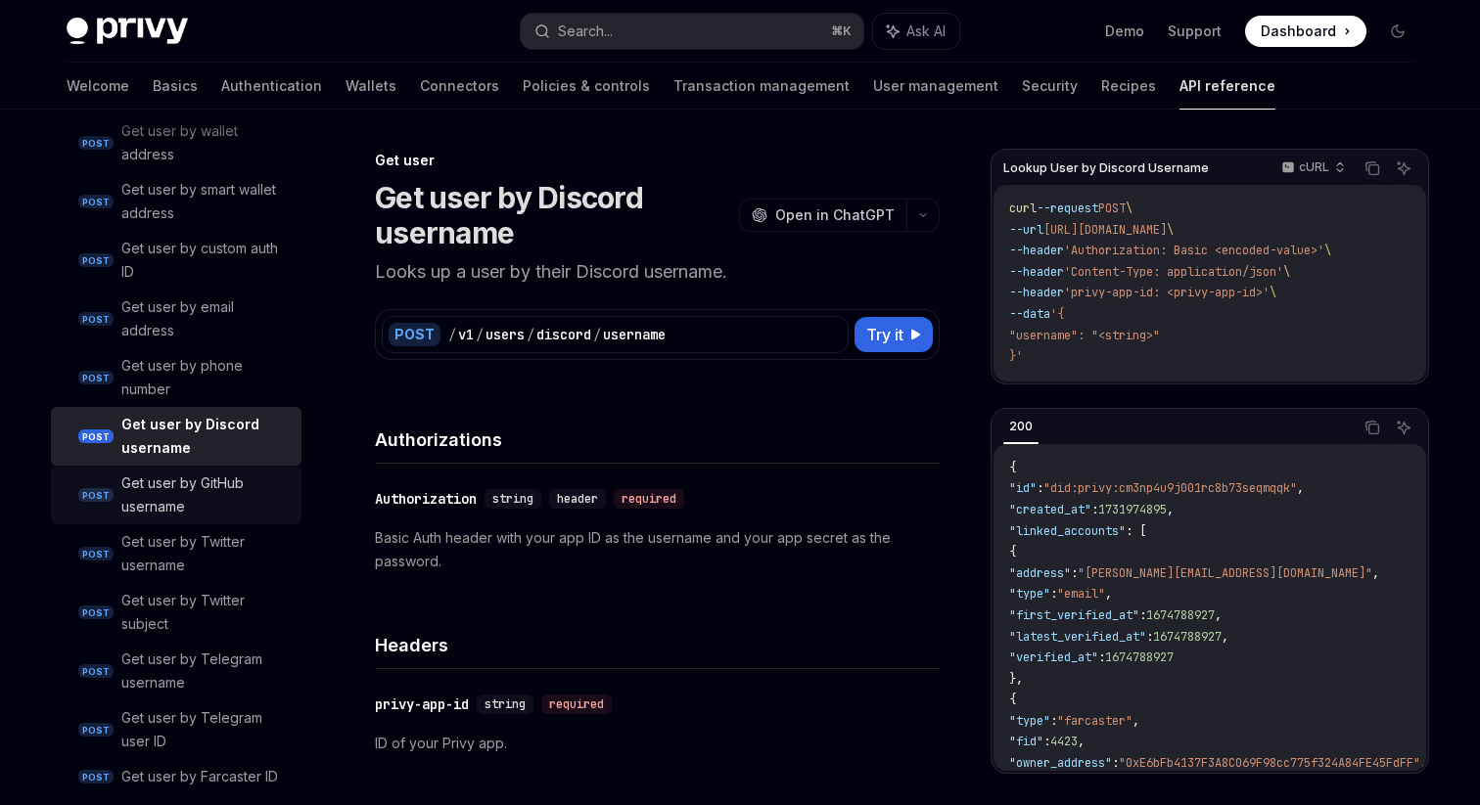
click at [160, 508] on div "Get user by GitHub username" at bounding box center [205, 495] width 168 height 47
type textarea "*"
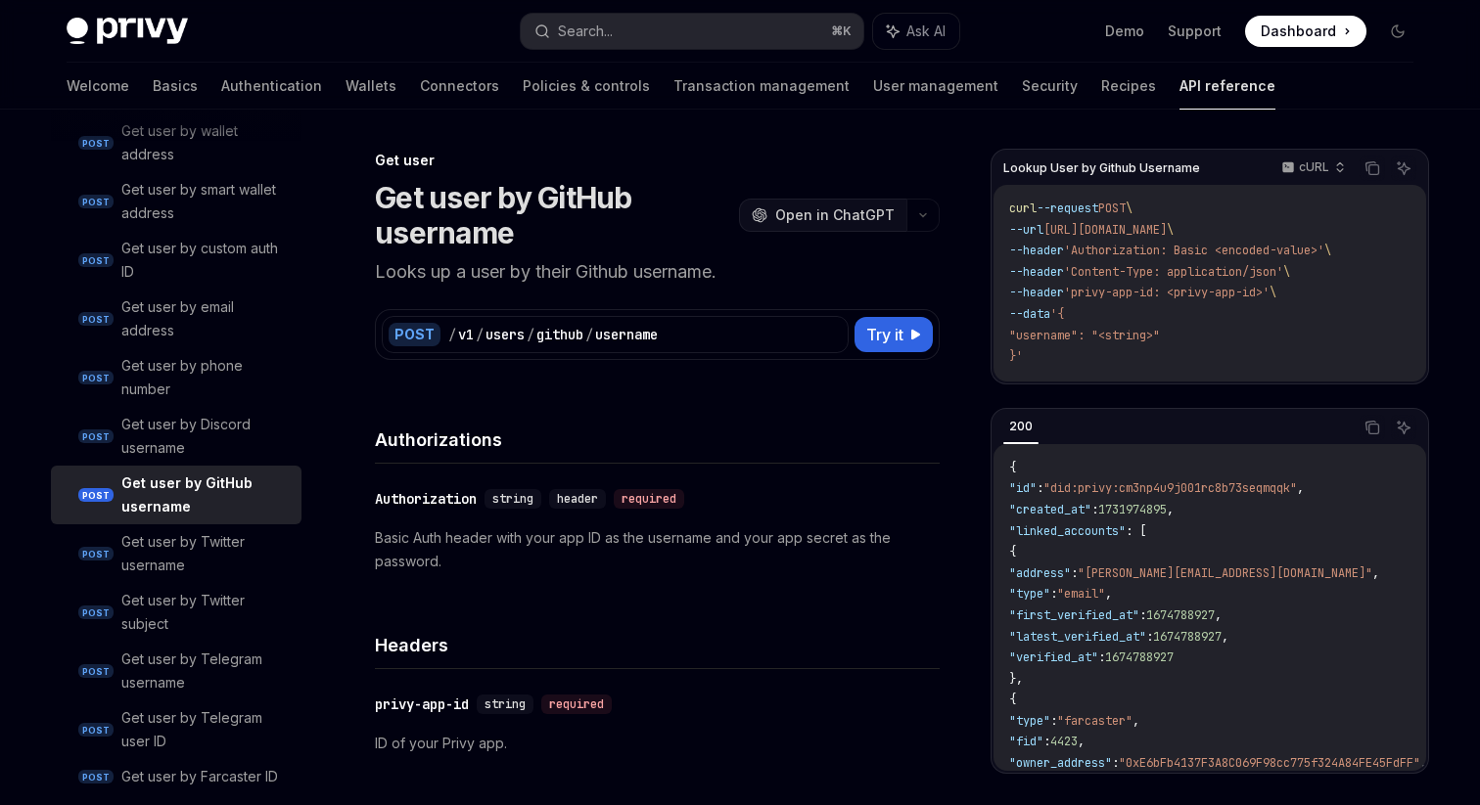
click at [831, 201] on button "OpenAI Open in ChatGPT" at bounding box center [822, 215] width 167 height 33
click at [824, 219] on span "Open in ChatGPT" at bounding box center [834, 215] width 119 height 20
